Goal: Task Accomplishment & Management: Manage account settings

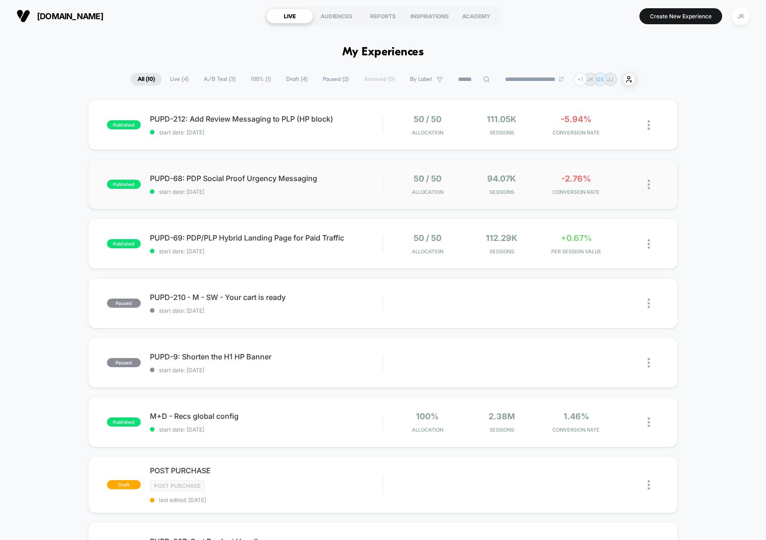
click at [241, 198] on div "published PUPD-68: PDP Social Proof Urgency Messaging start date: [DATE] 50 / 5…" at bounding box center [383, 184] width 590 height 50
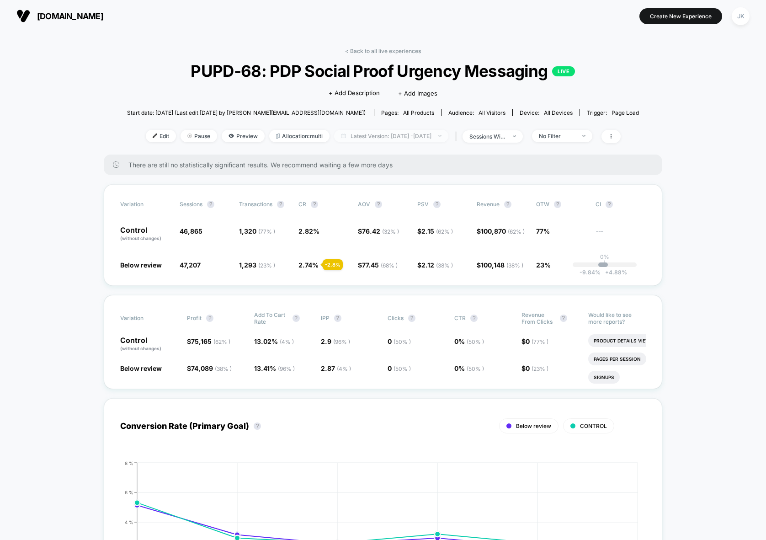
click at [392, 136] on span "Latest Version: [DATE] - [DATE]" at bounding box center [391, 136] width 114 height 12
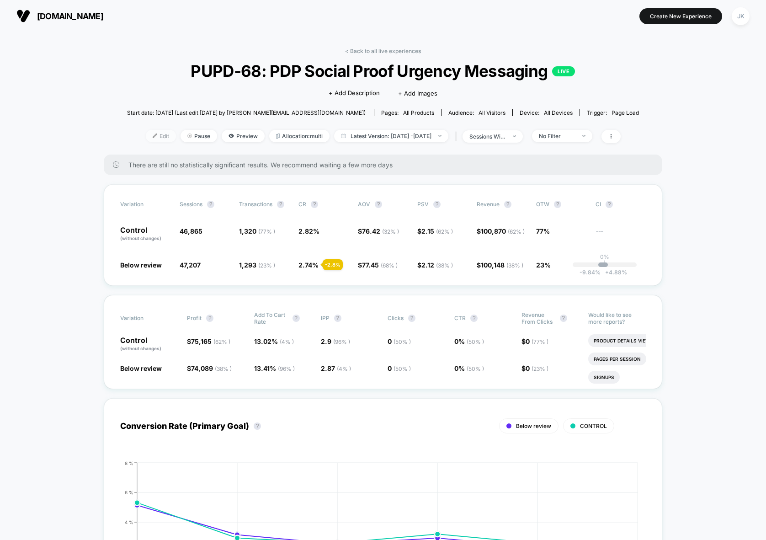
click at [153, 136] on img at bounding box center [155, 135] width 5 height 5
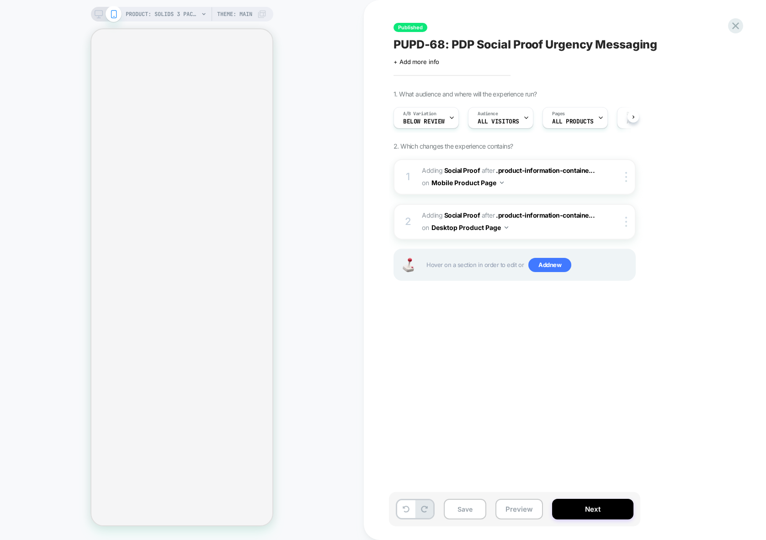
scroll to position [0, 0]
click at [737, 29] on icon at bounding box center [735, 26] width 12 height 12
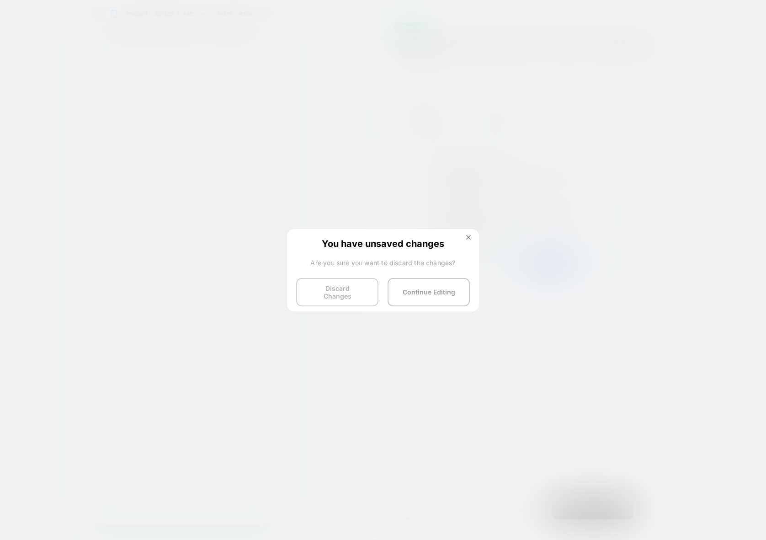
click at [351, 286] on button "Discard Changes" at bounding box center [337, 292] width 82 height 28
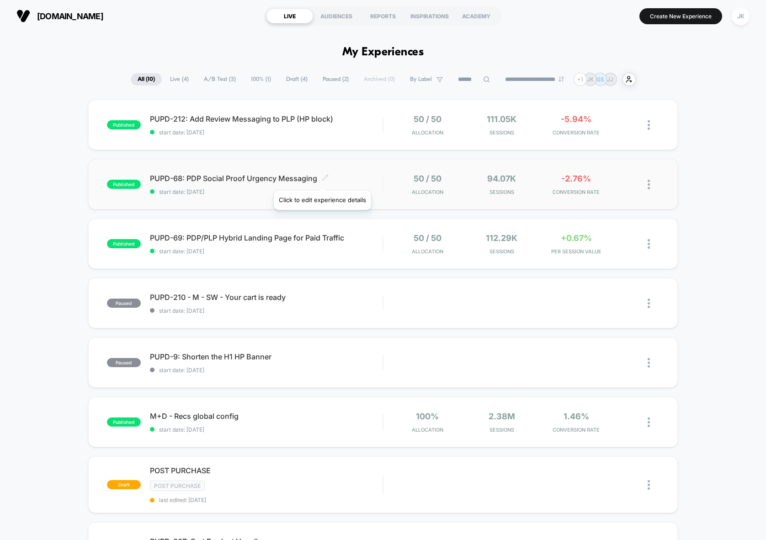
click at [322, 179] on icon at bounding box center [325, 177] width 7 height 7
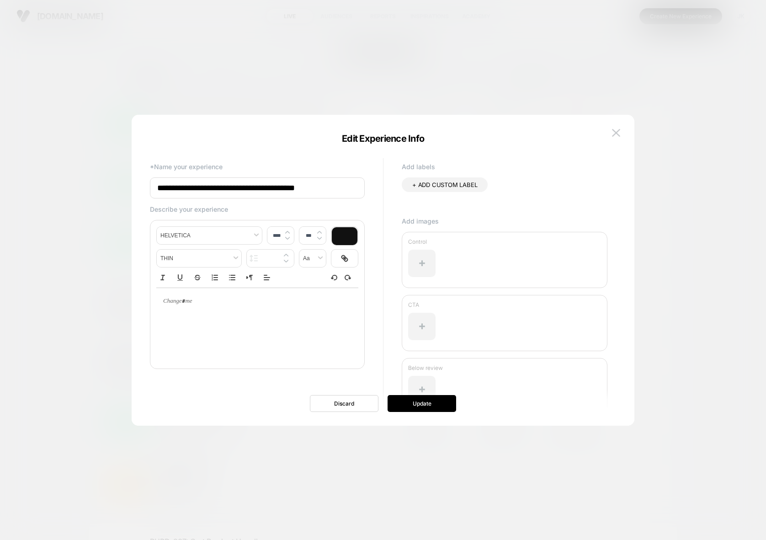
drag, startPoint x: 192, startPoint y: 189, endPoint x: 184, endPoint y: 190, distance: 8.7
click at [184, 190] on input "**********" at bounding box center [257, 187] width 215 height 21
type input "**********"
click at [430, 402] on button "Update" at bounding box center [422, 403] width 69 height 17
